Goal: Navigation & Orientation: Find specific page/section

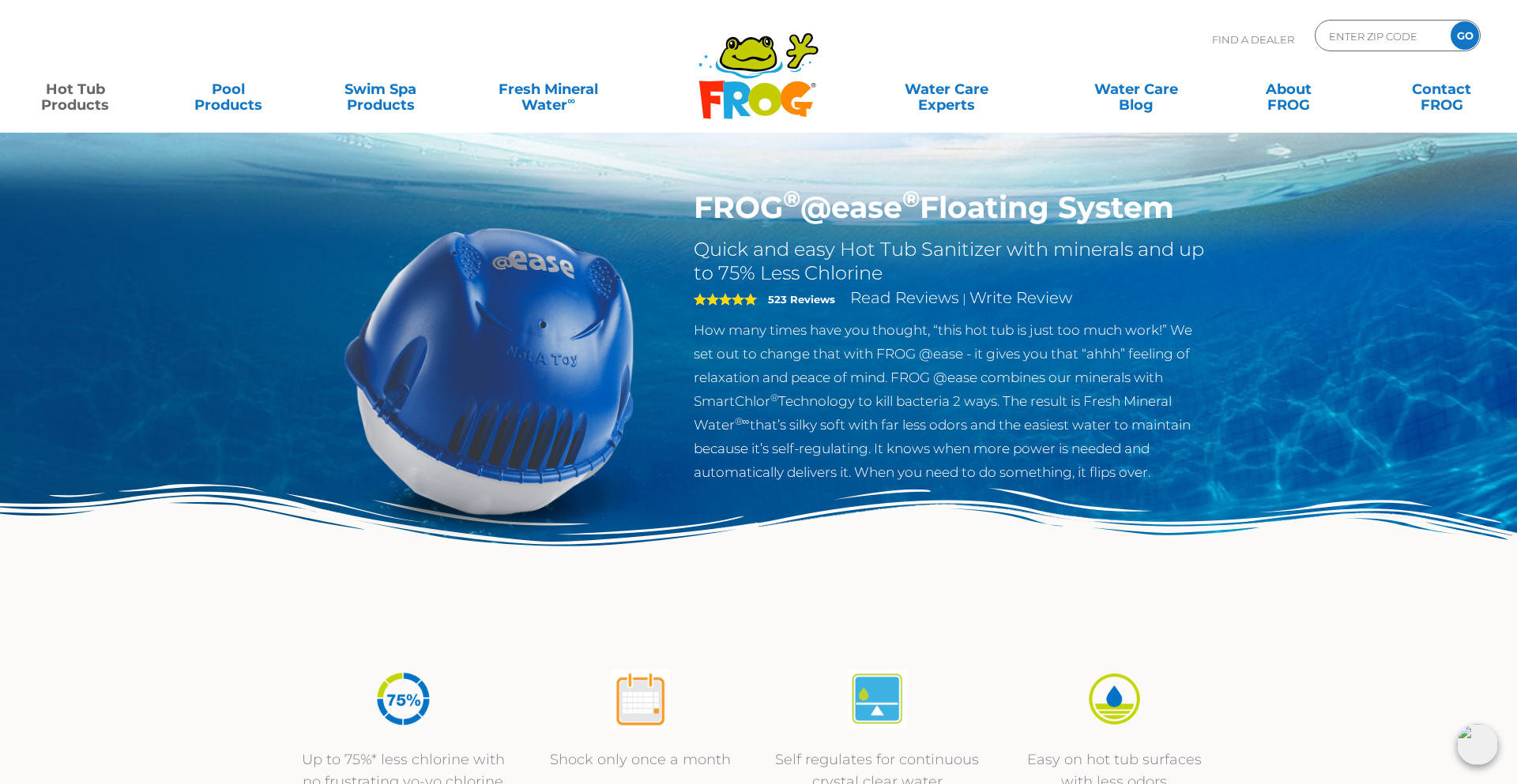
click at [1265, 41] on p "Find A Dealer" at bounding box center [1253, 39] width 82 height 40
click at [1360, 36] on input "ENTER ZIP CODE" at bounding box center [1380, 35] width 107 height 23
type input "59068"
click at [1467, 32] on input "GO" at bounding box center [1465, 35] width 29 height 29
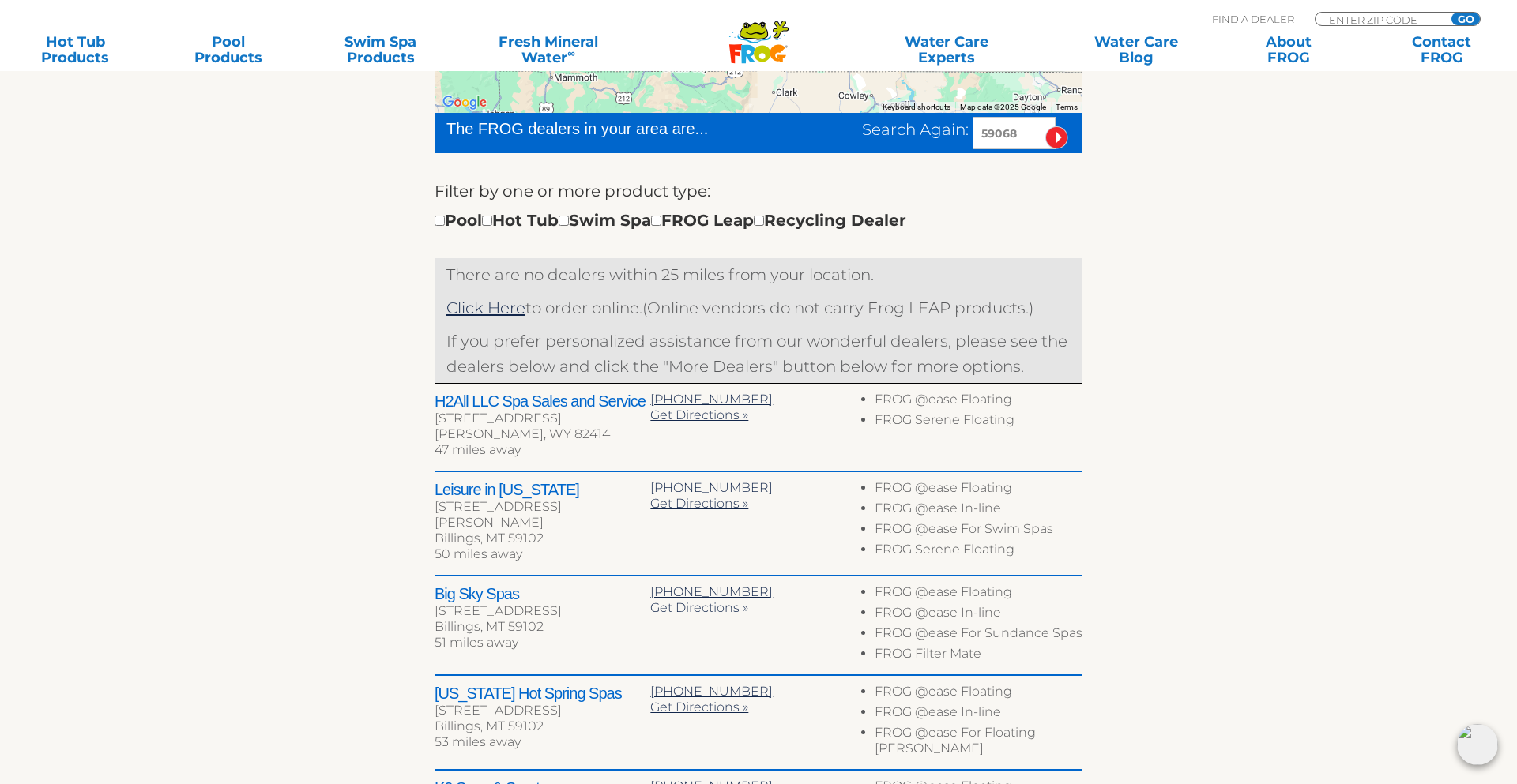
scroll to position [474, 0]
